Goal: Task Accomplishment & Management: Manage account settings

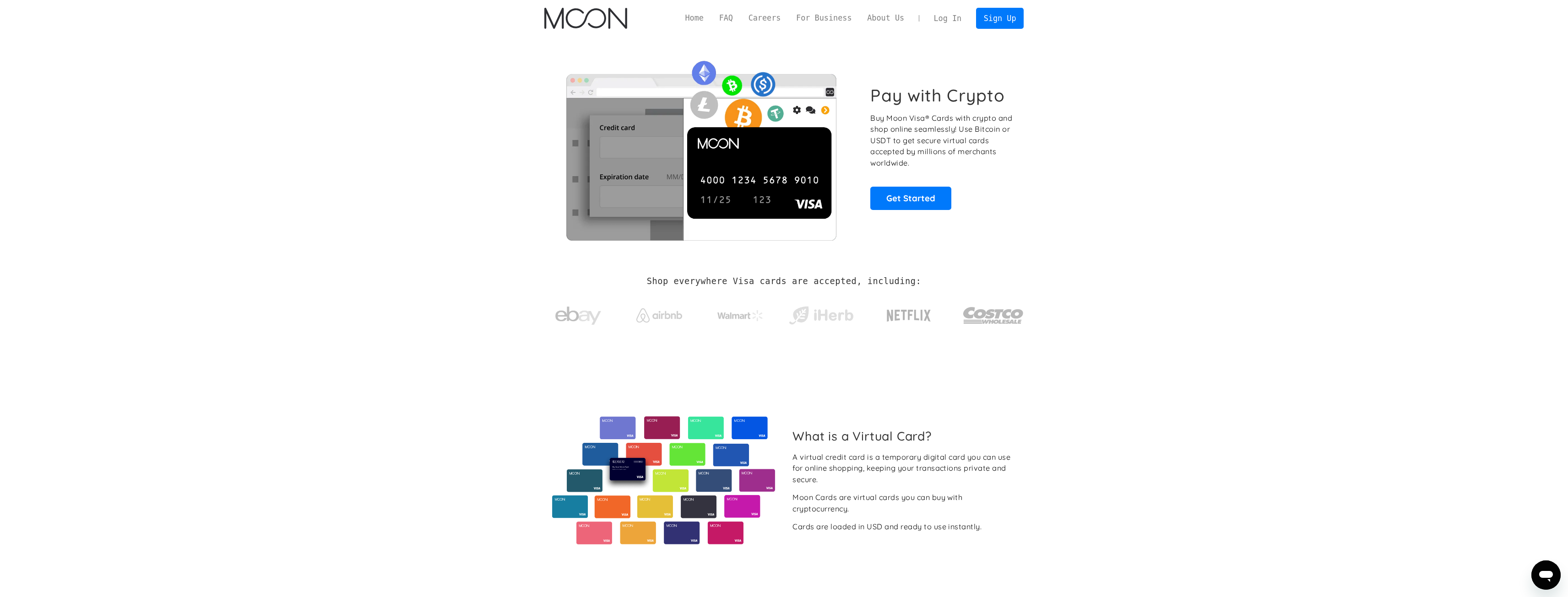
drag, startPoint x: 1231, startPoint y: 26, endPoint x: 1207, endPoint y: 32, distance: 24.7
click at [1229, 26] on div "Home FAQ Careers For Business About Us Log In Sign Up Home FAQ For Business Car…" at bounding box center [784, 18] width 1568 height 37
click at [960, 9] on link "Log In" at bounding box center [947, 19] width 43 height 20
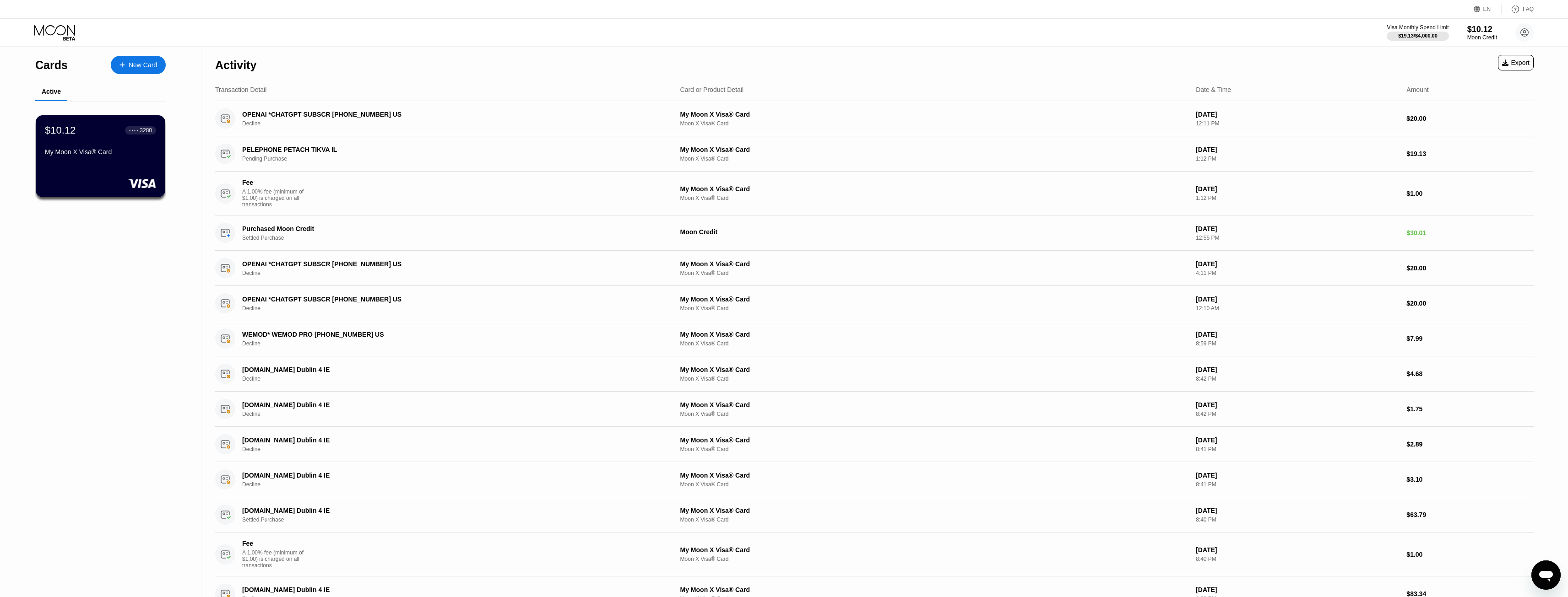
click at [1317, 14] on div "EN Language Select an item Save FAQ" at bounding box center [784, 9] width 1568 height 19
click at [1280, 2] on div "EN Language Select an item Save FAQ" at bounding box center [784, 9] width 1568 height 19
click at [1466, 78] on div "Activity Export Transaction Detail Card or Product Detail Date & Time Amount OP…" at bounding box center [874, 354] width 1318 height 615
click at [1466, 78] on div "Activity Export" at bounding box center [874, 62] width 1318 height 32
drag, startPoint x: 1466, startPoint y: 78, endPoint x: 1413, endPoint y: 66, distance: 54.3
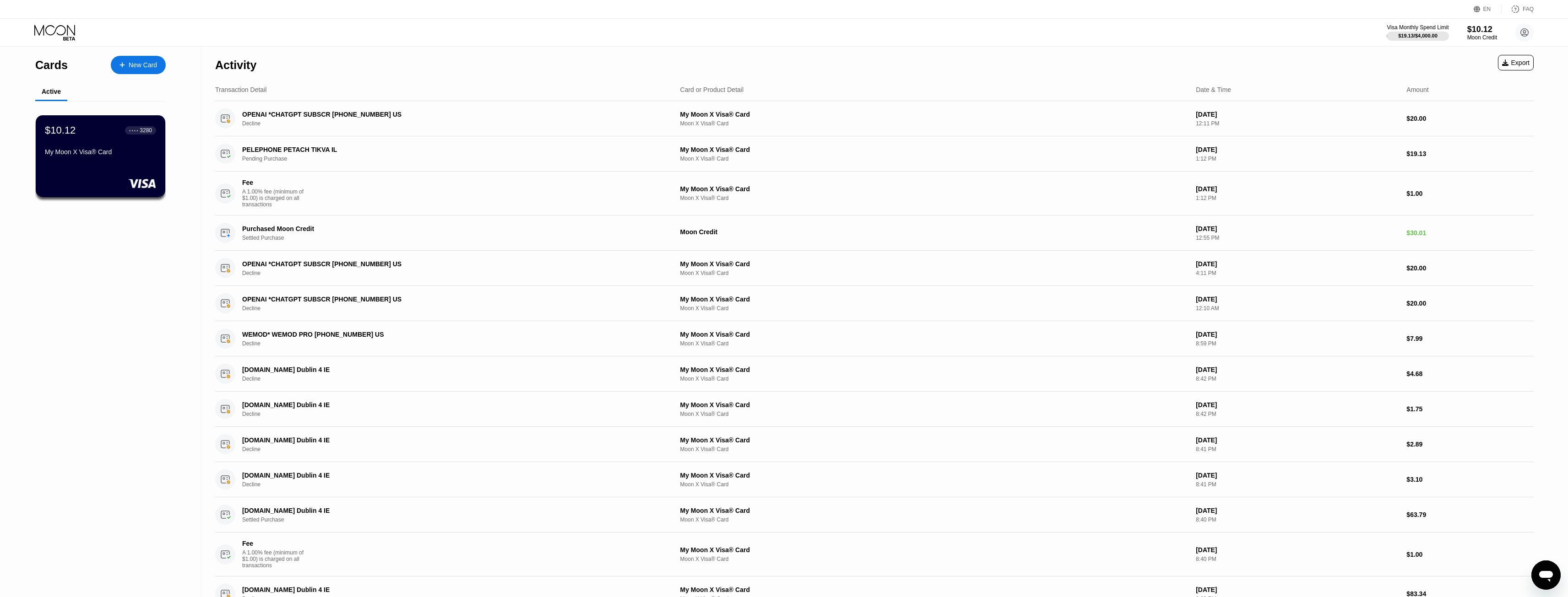
click at [1468, 79] on div "Activity Export Transaction Detail Card or Product Detail Date & Time Amount OP…" at bounding box center [874, 354] width 1318 height 615
click at [93, 154] on div "My Moon X Visa® Card" at bounding box center [101, 151] width 112 height 7
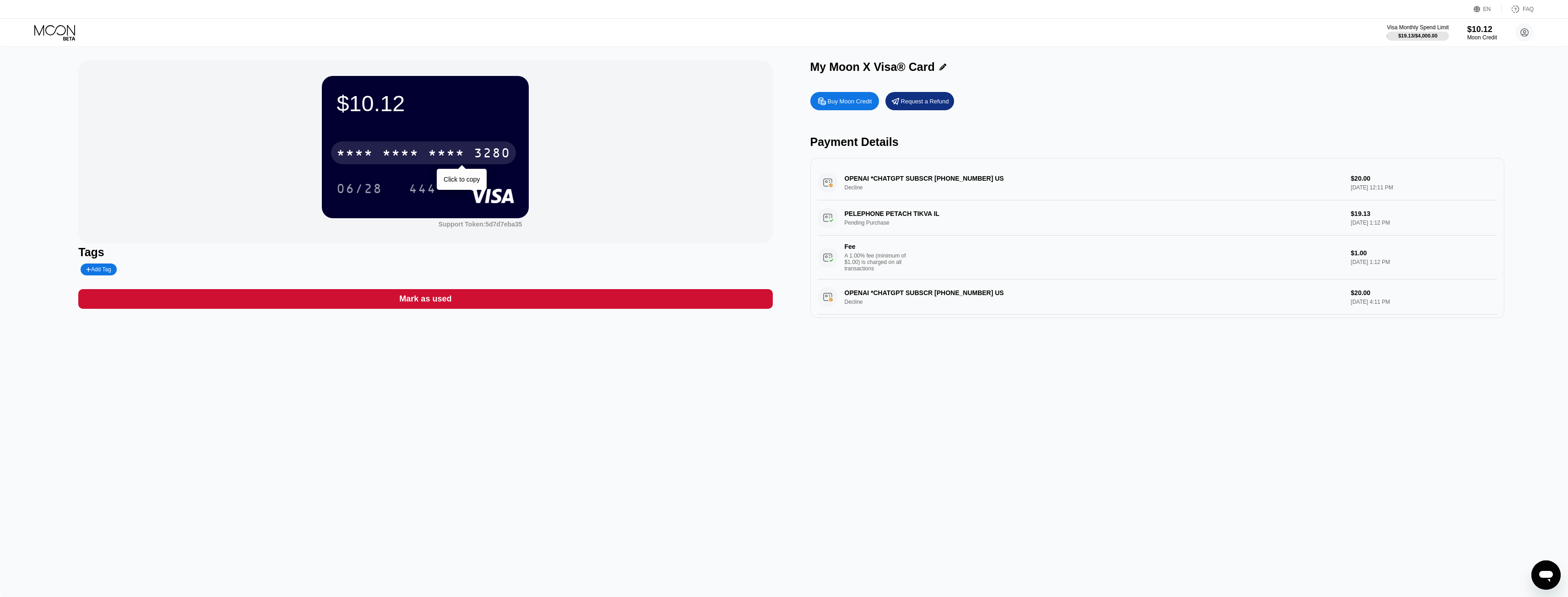
click at [396, 155] on div "* * * *" at bounding box center [400, 154] width 37 height 15
click at [395, 160] on div "6500" at bounding box center [400, 154] width 37 height 15
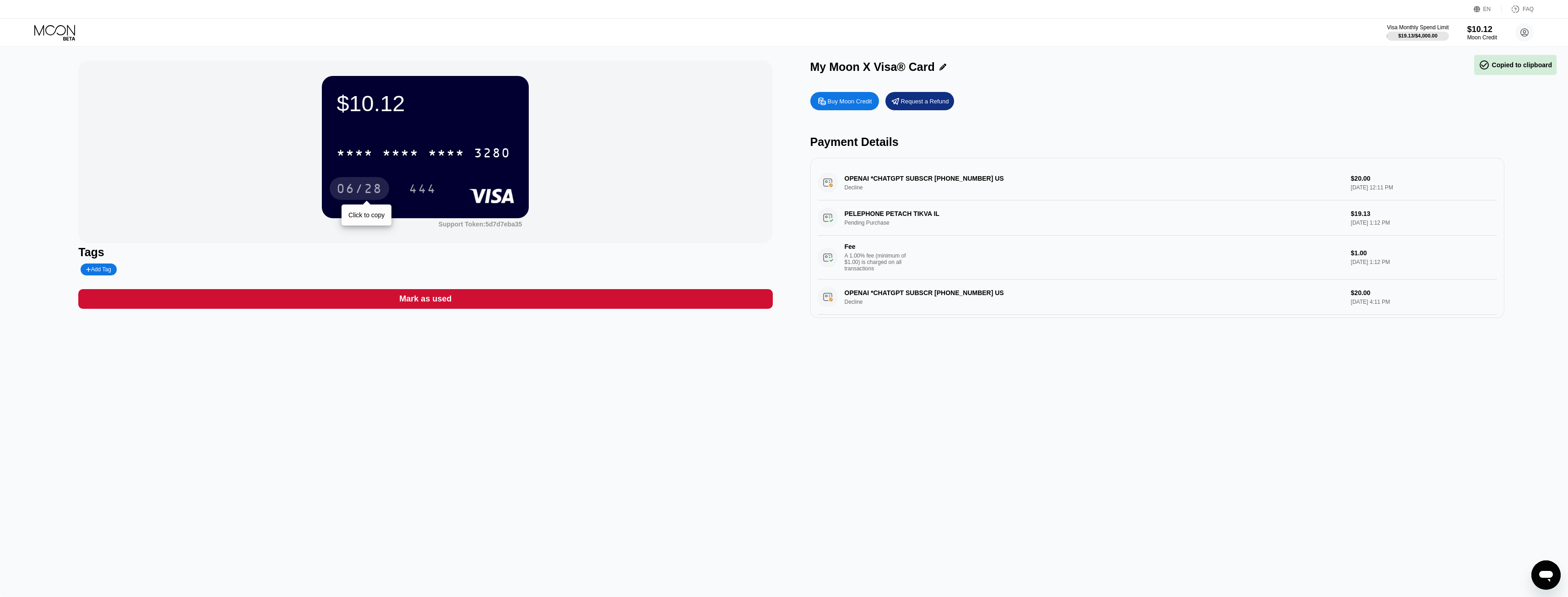
click at [356, 189] on div "06/28" at bounding box center [359, 189] width 46 height 15
drag, startPoint x: 363, startPoint y: 506, endPoint x: 370, endPoint y: 508, distance: 7.3
click at [366, 508] on div "$10.12 * * * * * * * * * * * * 3280 06/28 444 Support Token: 5d7d7eba35 Tags Ad…" at bounding box center [784, 322] width 1568 height 550
